Goal: Information Seeking & Learning: Learn about a topic

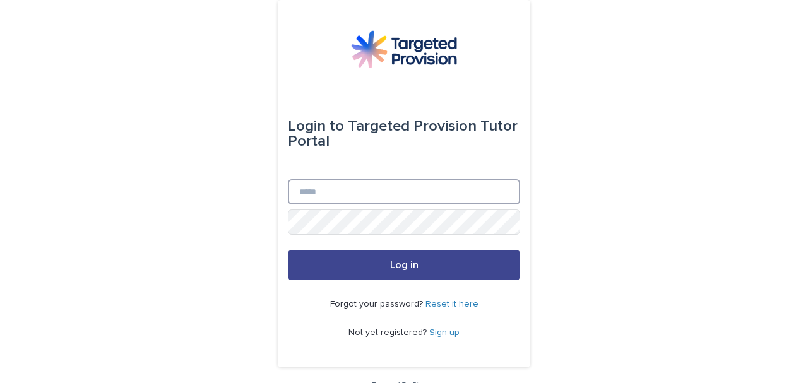
type input "**********"
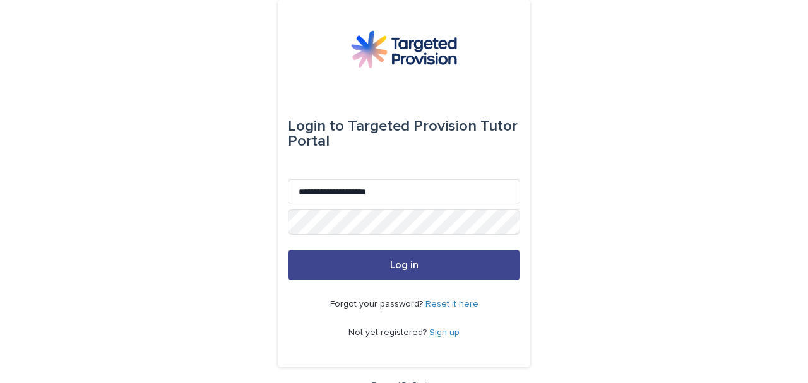
click at [458, 270] on button "Log in" at bounding box center [404, 265] width 232 height 30
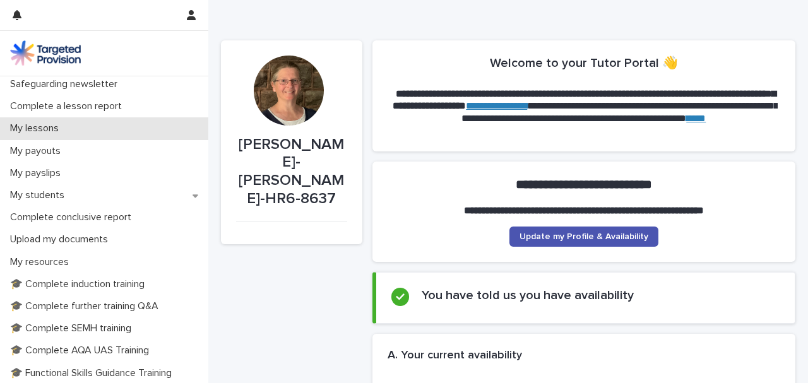
scroll to position [253, 0]
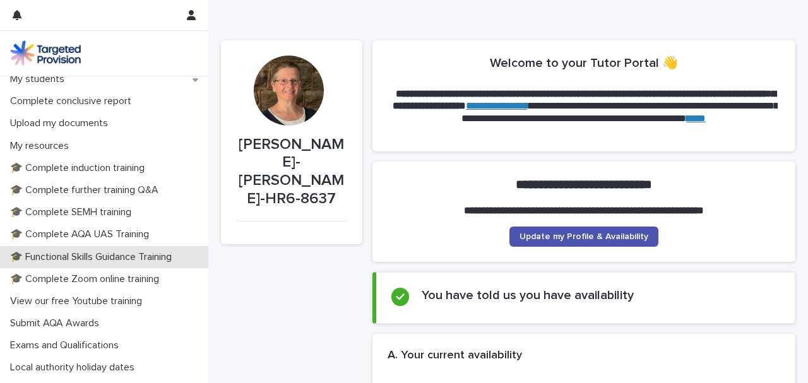
click at [82, 260] on p "🎓 Functional Skills Guidance Training" at bounding box center [93, 257] width 177 height 12
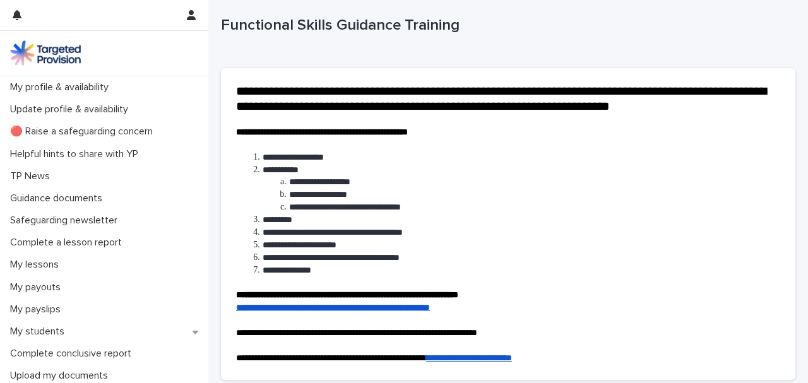
scroll to position [253, 0]
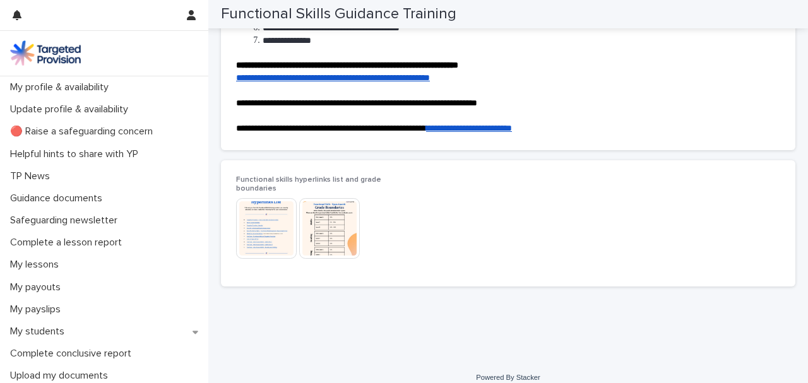
click at [263, 218] on img at bounding box center [266, 228] width 61 height 61
